Goal: Information Seeking & Learning: Understand process/instructions

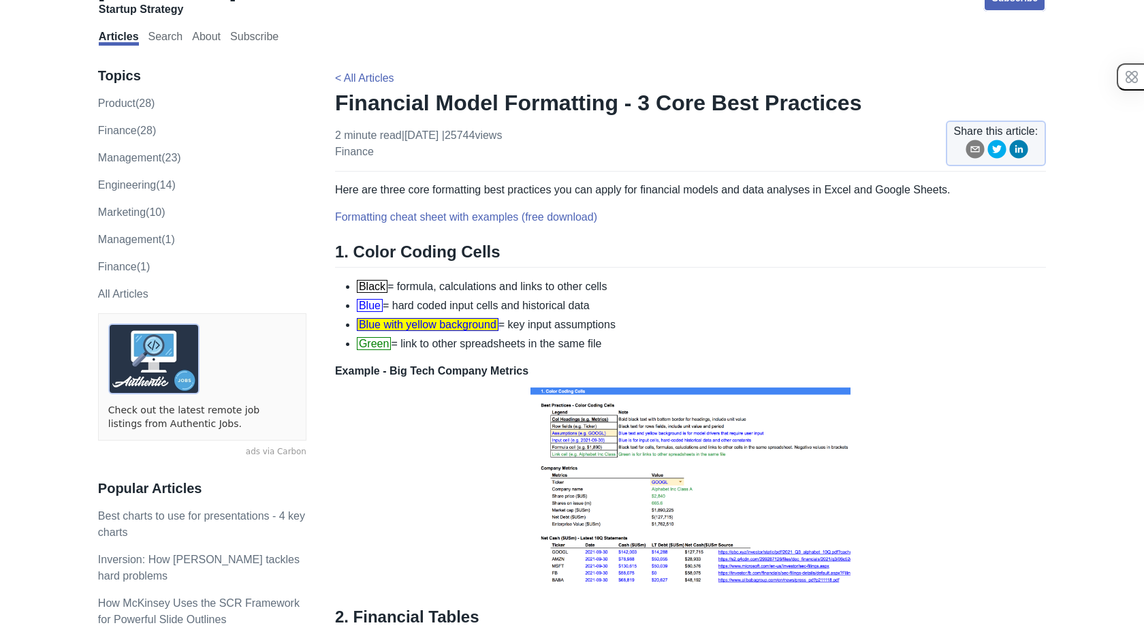
scroll to position [52, 0]
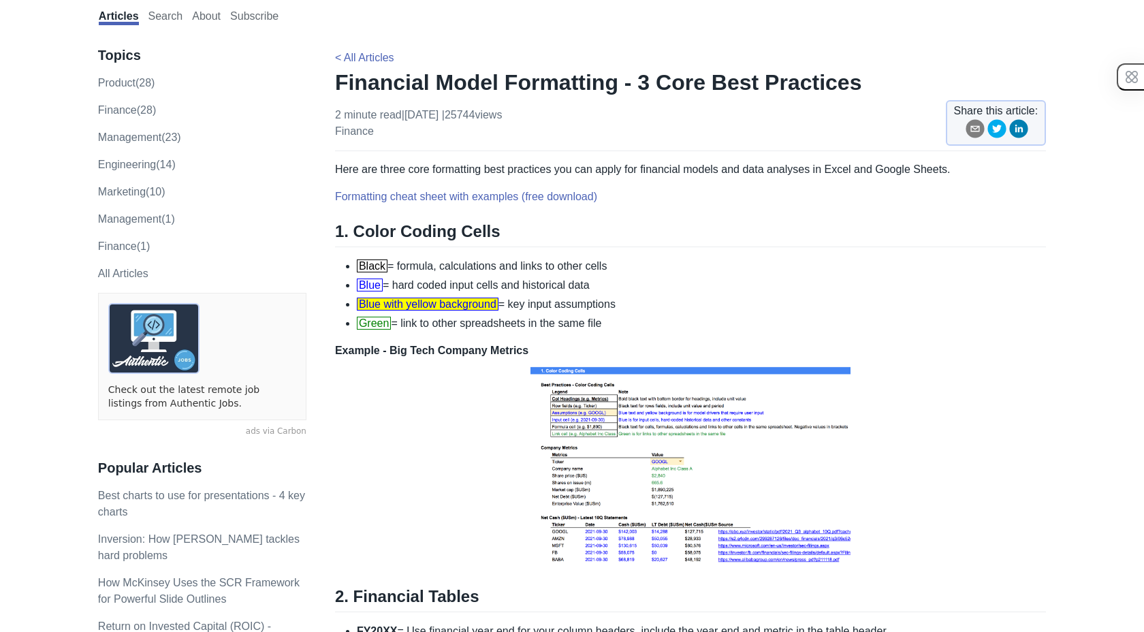
click at [530, 288] on li "Blue = hard coded input cells and historical data" at bounding box center [701, 285] width 689 height 16
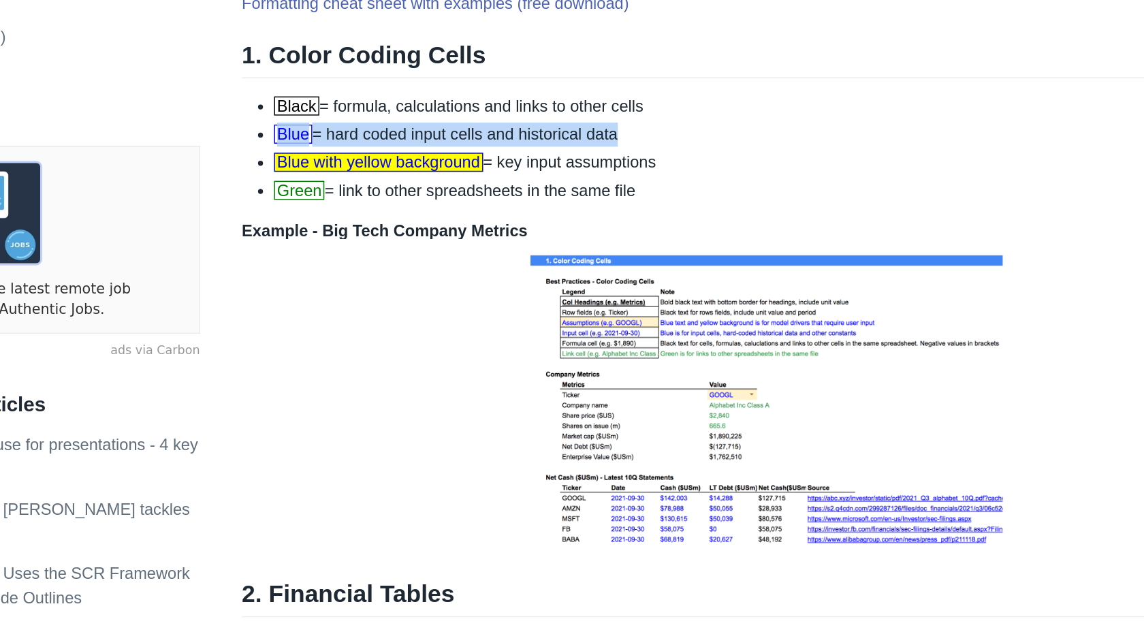
click at [491, 264] on li "Black = formula, calculations and links to other cells" at bounding box center [701, 266] width 689 height 16
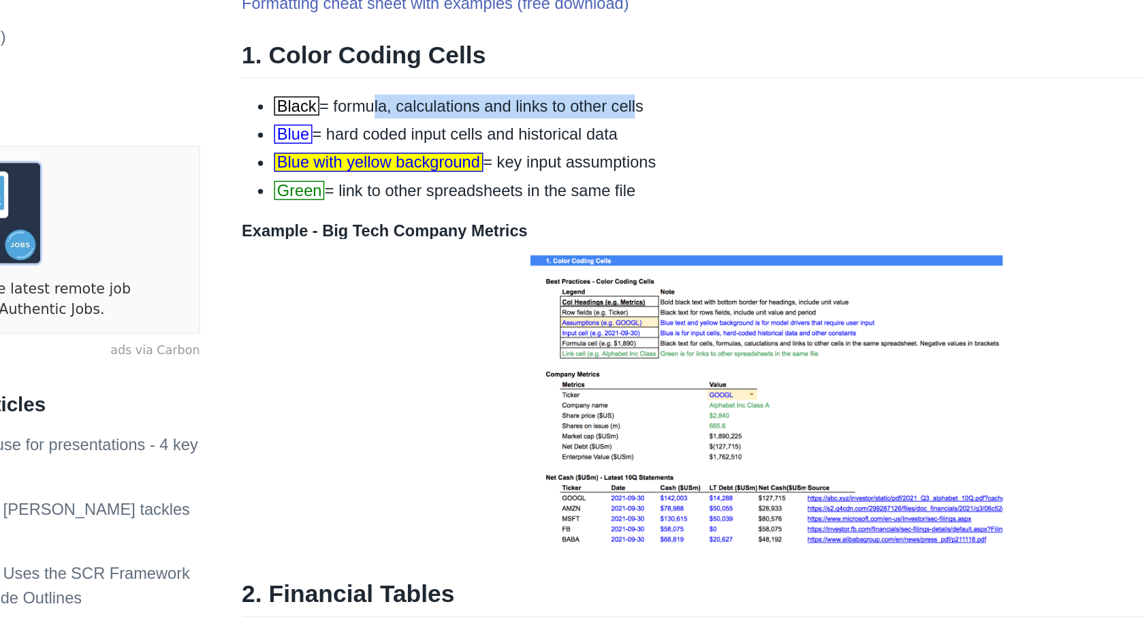
drag, startPoint x: 420, startPoint y: 269, endPoint x: 607, endPoint y: 272, distance: 187.2
click at [607, 272] on li "Black = formula, calculations and links to other cells" at bounding box center [701, 266] width 689 height 16
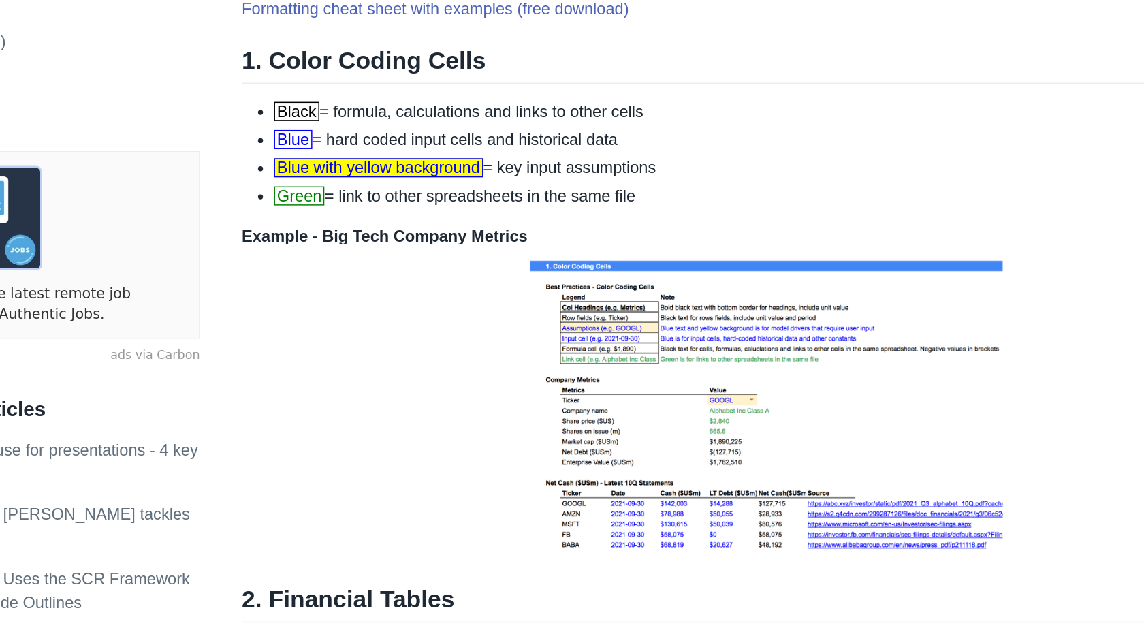
click at [568, 327] on li "Green = link to other spreadsheets in the same file" at bounding box center [701, 323] width 689 height 16
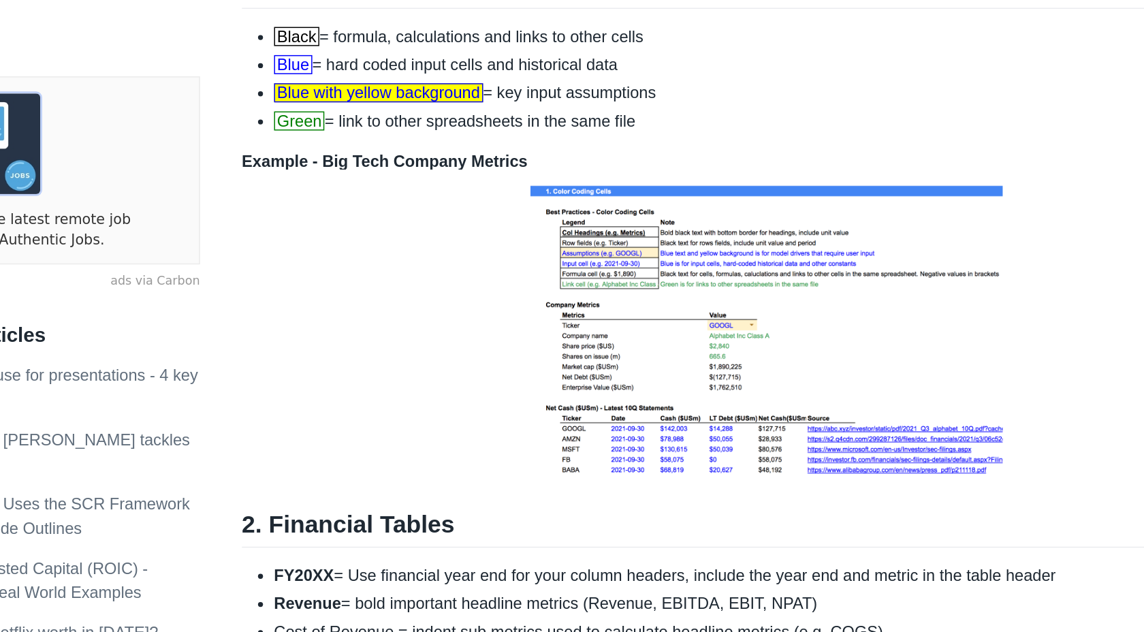
scroll to position [233, 0]
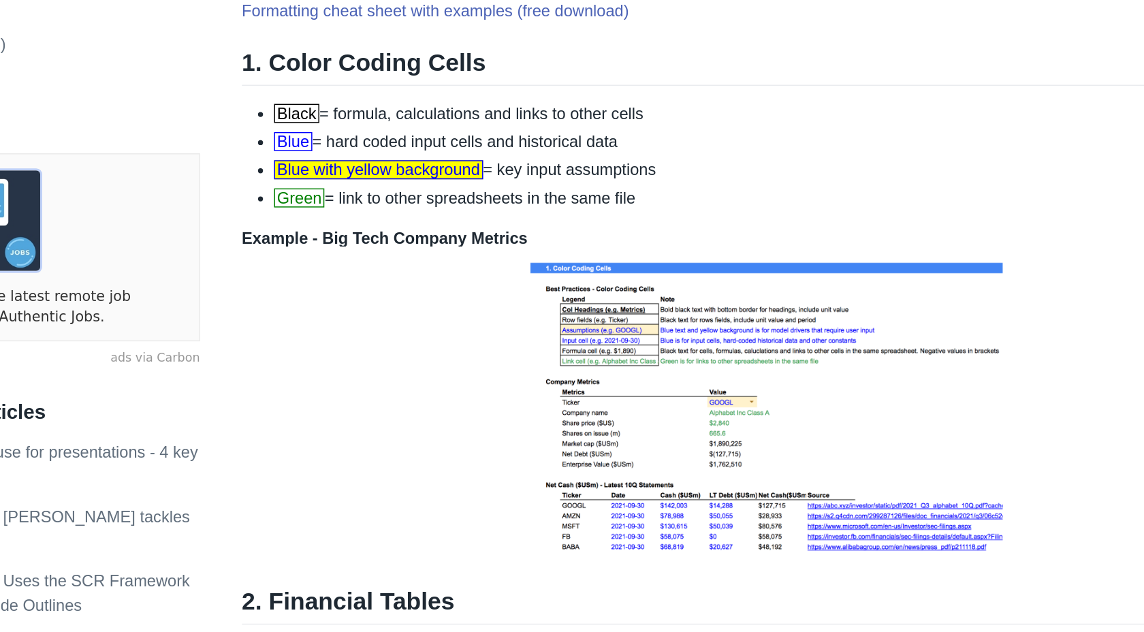
drag, startPoint x: 521, startPoint y: 124, endPoint x: 577, endPoint y: 124, distance: 55.1
click at [577, 124] on li "Blue with yellow background = key input assumptions" at bounding box center [701, 123] width 689 height 16
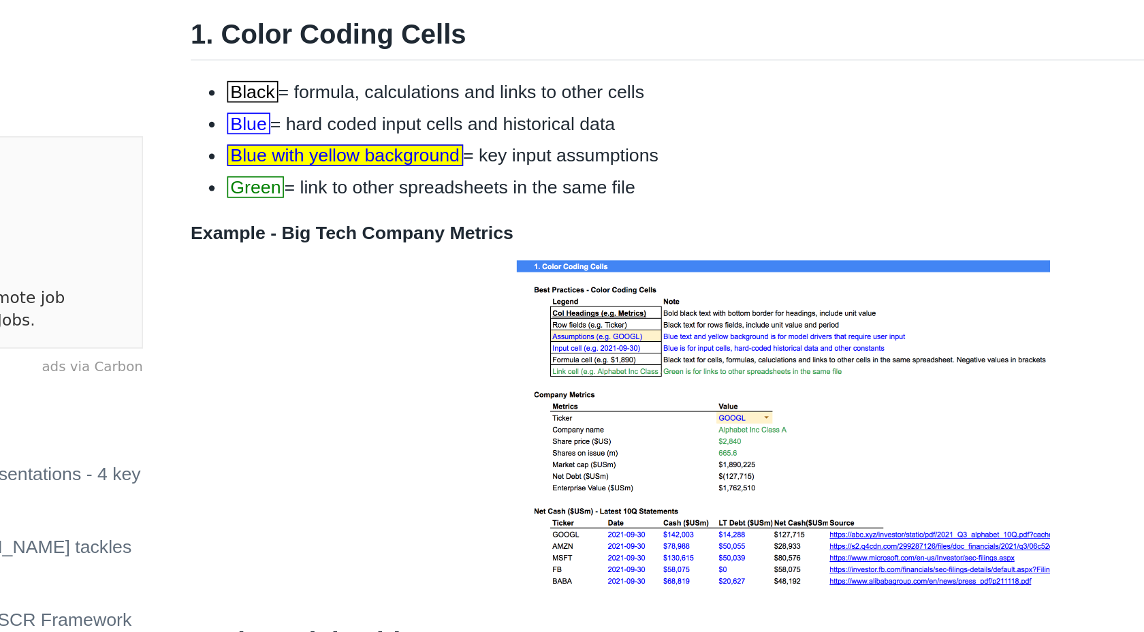
scroll to position [0, 0]
